Goal: Check status: Check status

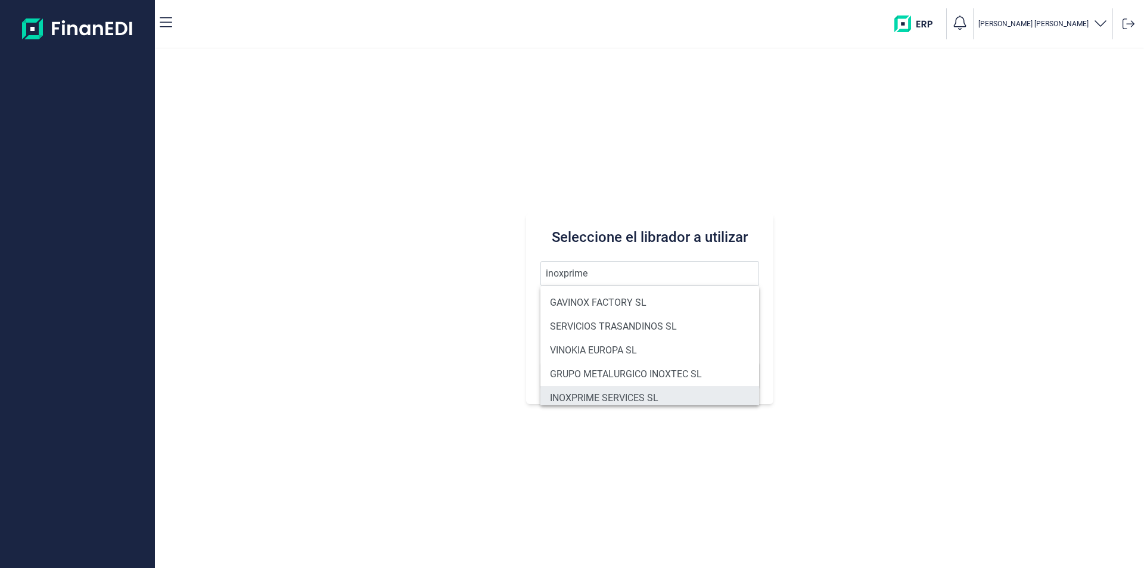
click at [622, 396] on li "INOXPRIME SERVICES SL" at bounding box center [650, 398] width 219 height 24
type input "INOXPRIME SERVICES SL"
type input "B75397307"
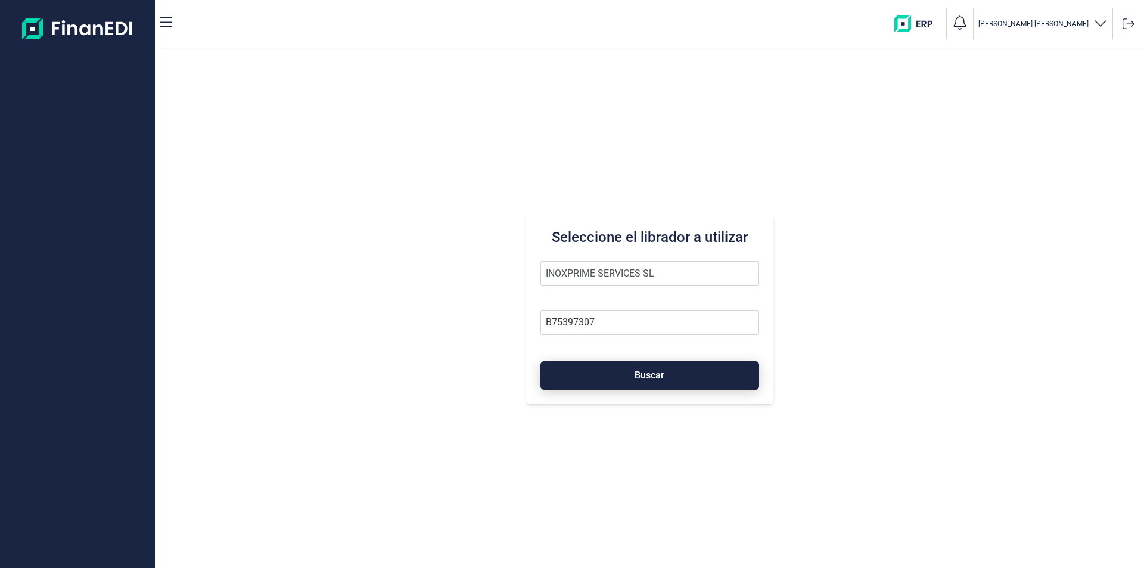
click at [637, 368] on button "Buscar" at bounding box center [650, 375] width 219 height 29
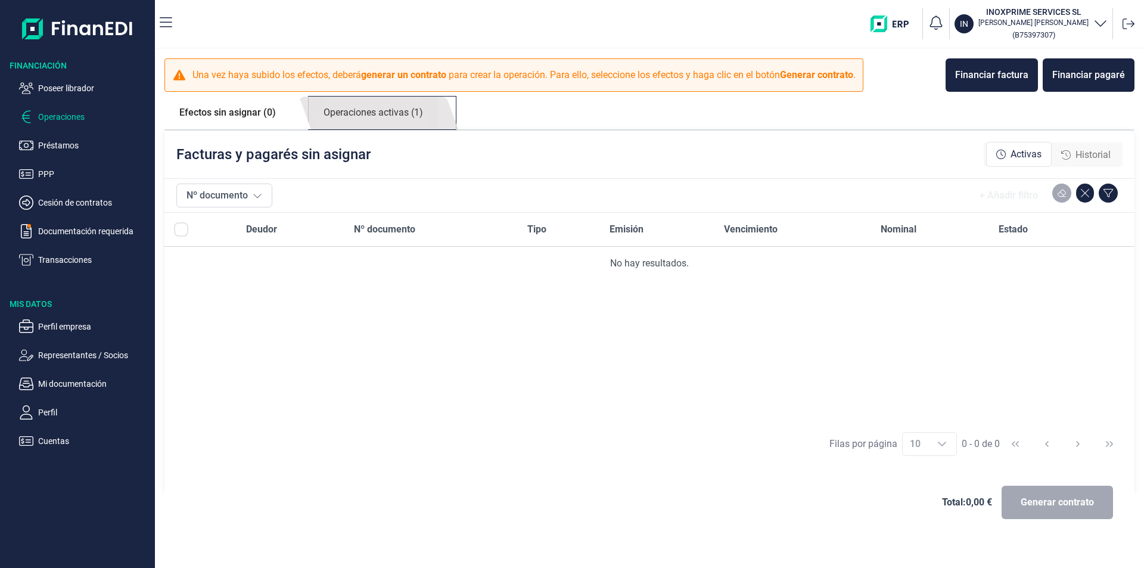
click at [398, 108] on link "Operaciones activas (1)" at bounding box center [373, 113] width 129 height 33
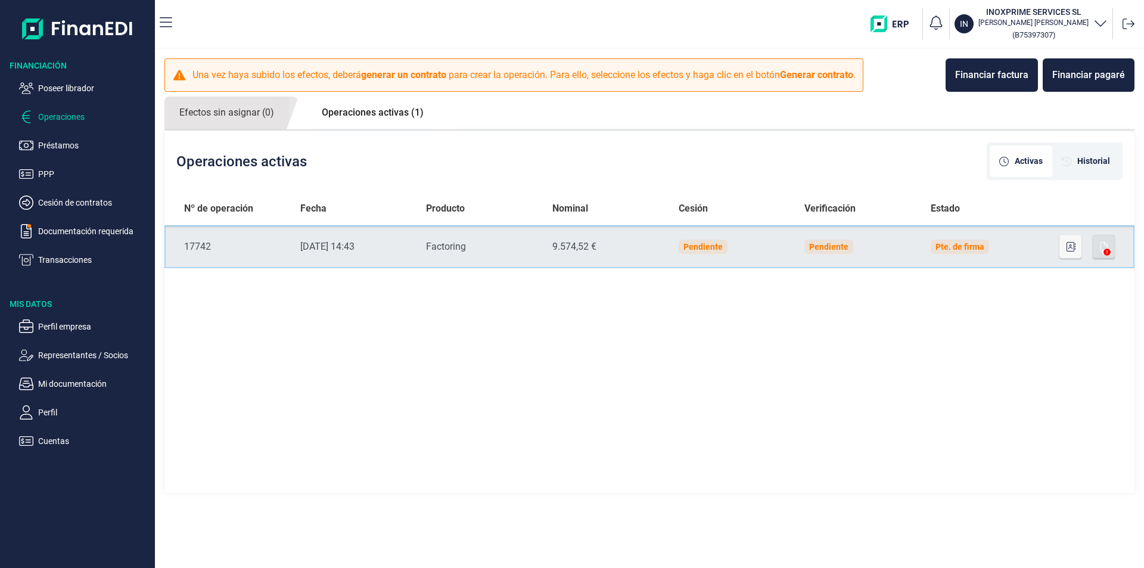
click at [1029, 250] on td "Pte. de firma" at bounding box center [984, 246] width 126 height 43
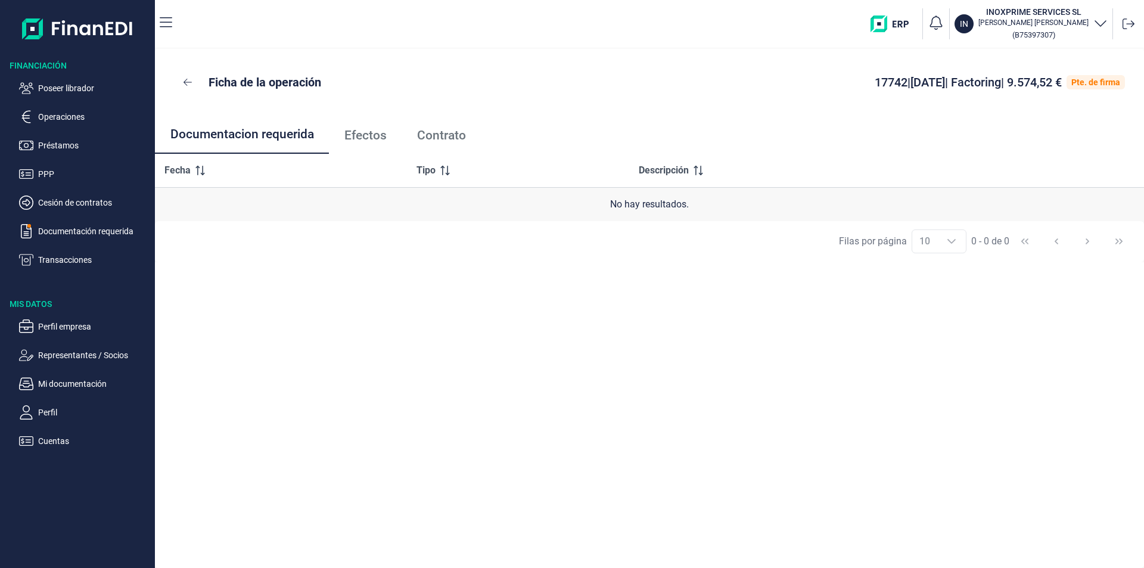
click at [377, 137] on span "Efectos" at bounding box center [365, 135] width 42 height 13
